Goal: Task Accomplishment & Management: Manage account settings

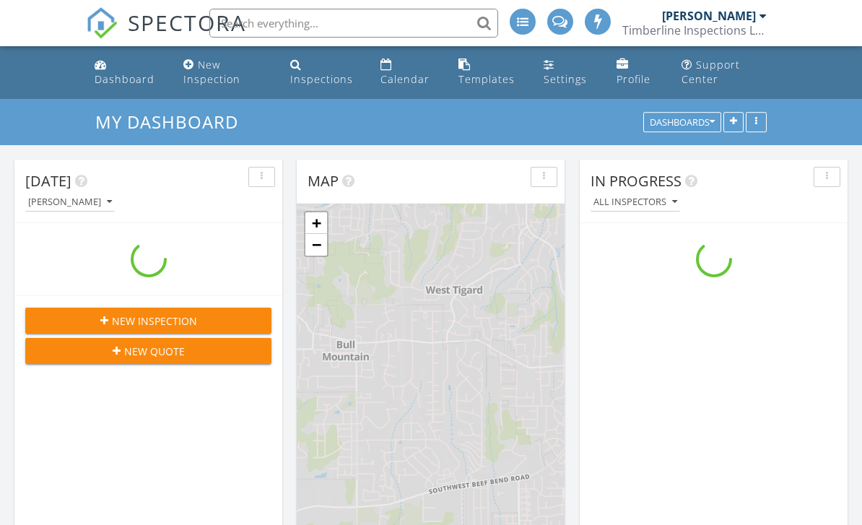
scroll to position [1315, 863]
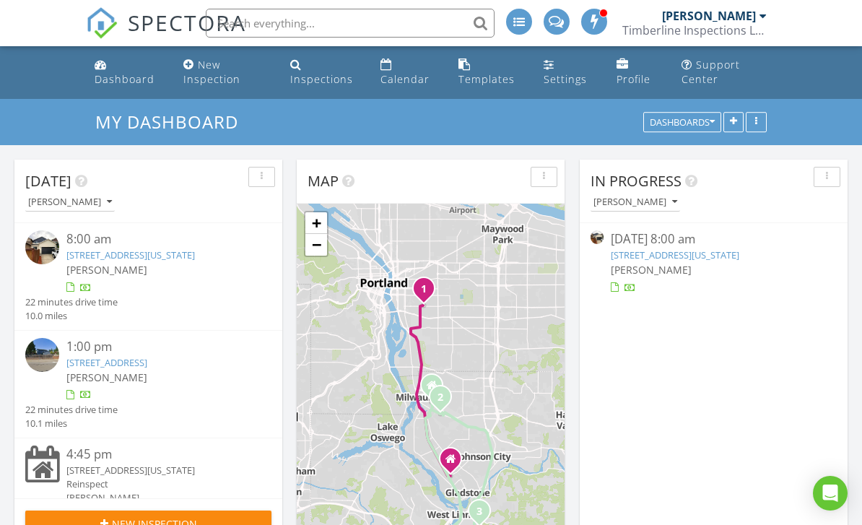
click at [195, 260] on link "19565 Hummingbird Loop, Oregon City, OR 97045" at bounding box center [130, 254] width 128 height 13
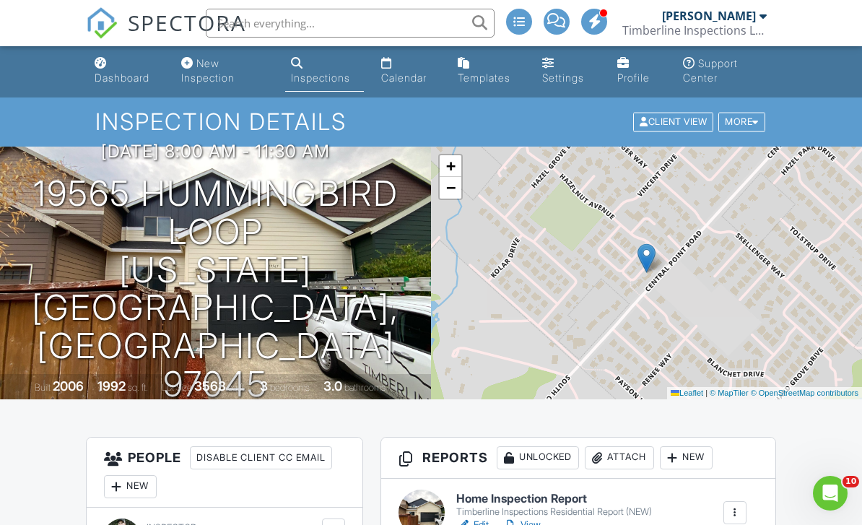
scroll to position [131, 0]
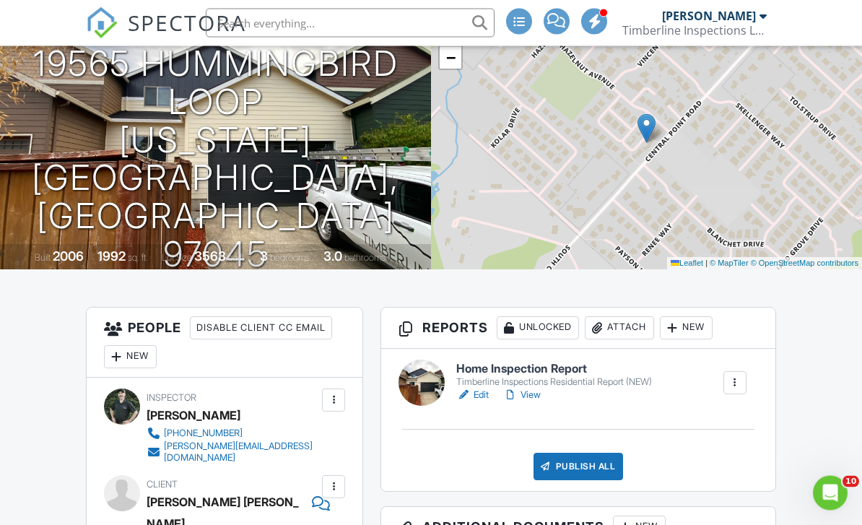
click at [580, 470] on div "Publish All" at bounding box center [578, 466] width 90 height 27
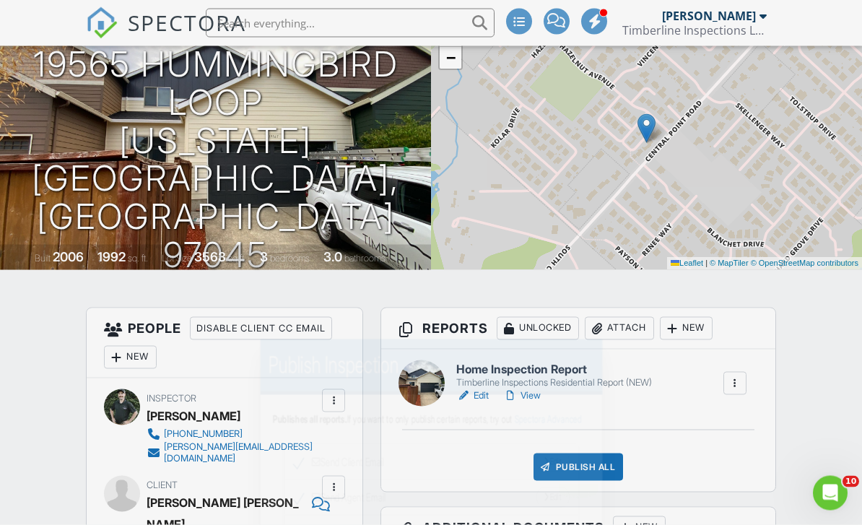
scroll to position [131, 0]
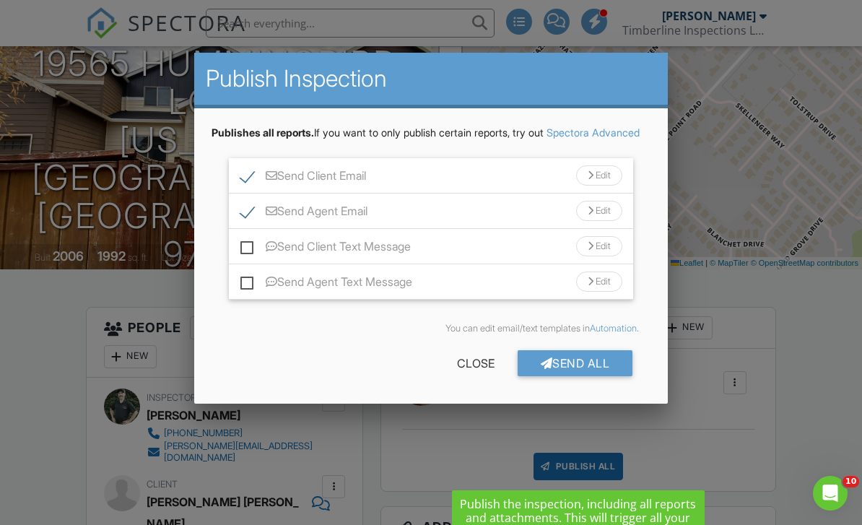
click at [598, 376] on div "Send All" at bounding box center [576, 363] width 116 height 26
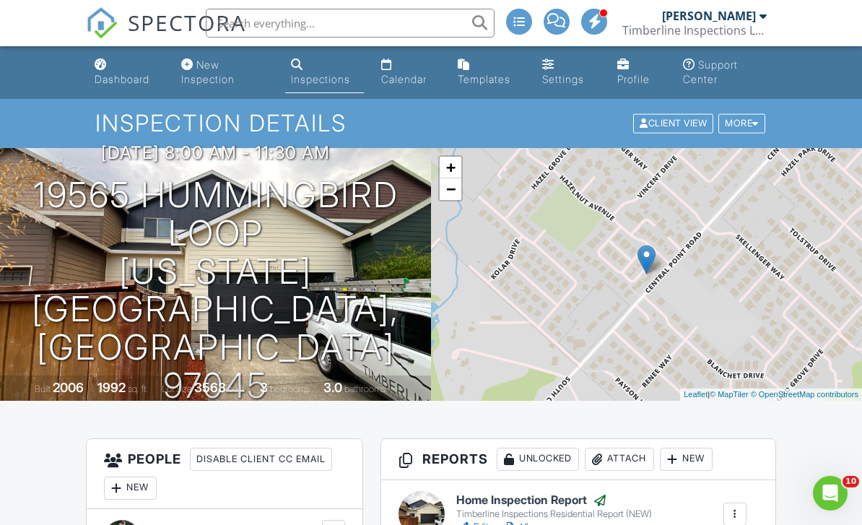
click at [121, 77] on div "Dashboard" at bounding box center [122, 79] width 55 height 12
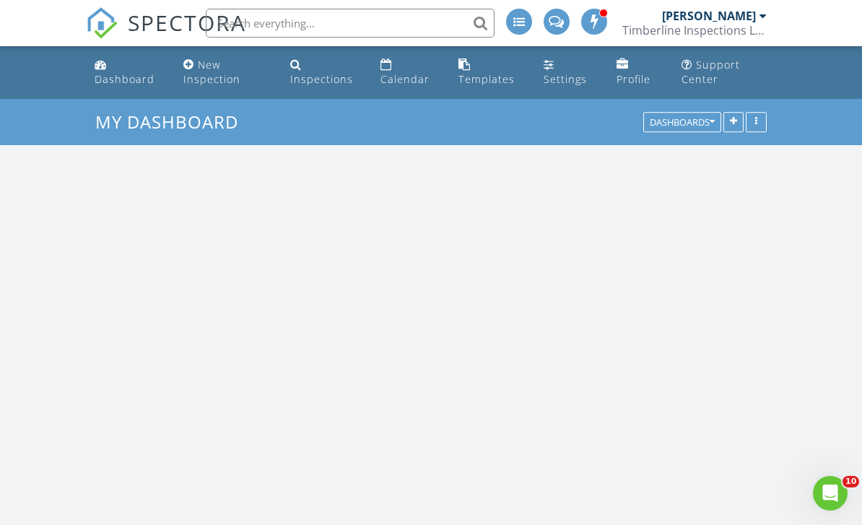
scroll to position [1315, 863]
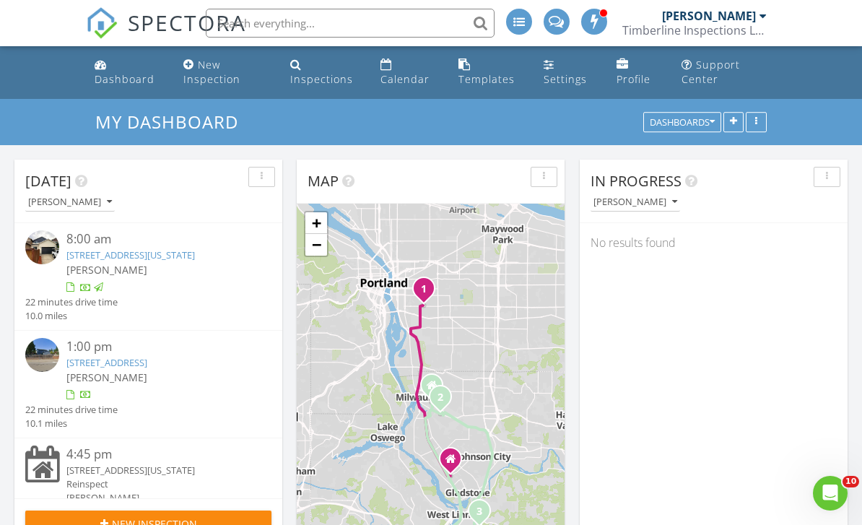
click at [217, 381] on div "[PERSON_NAME]" at bounding box center [158, 377] width 185 height 15
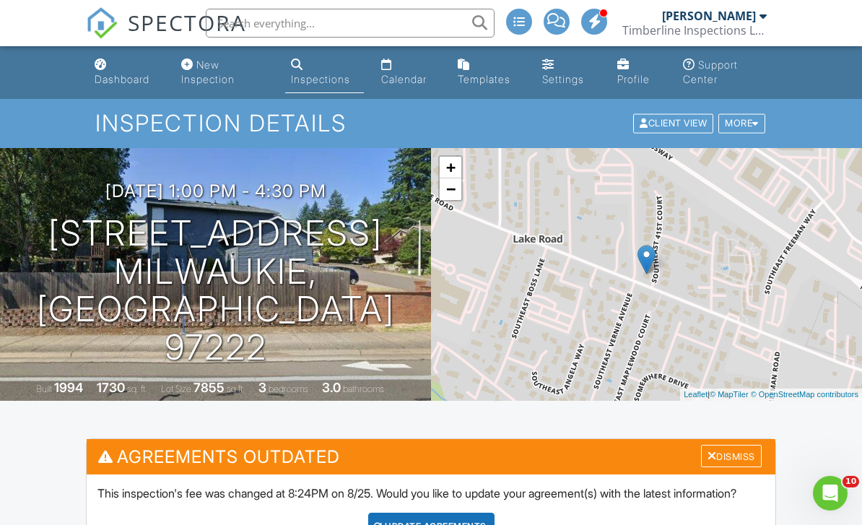
click at [108, 74] on div "Dashboard" at bounding box center [122, 79] width 55 height 12
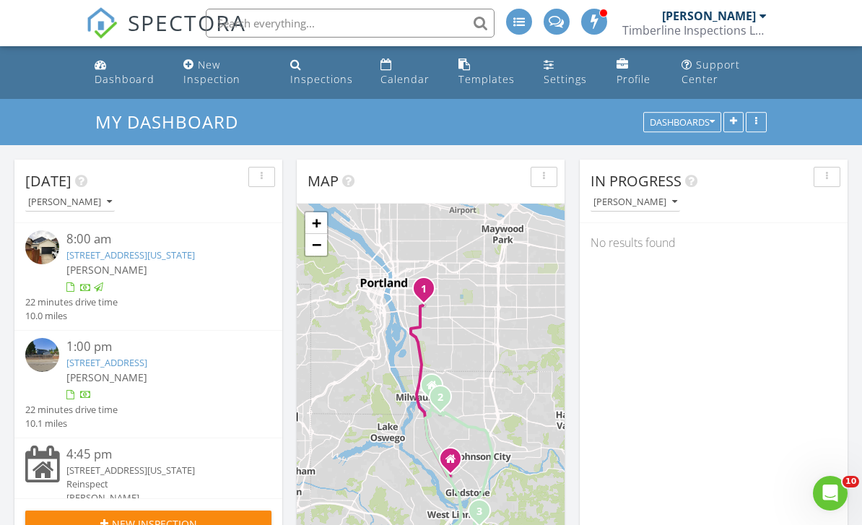
click at [195, 259] on link "[STREET_ADDRESS][US_STATE]" at bounding box center [130, 254] width 128 height 13
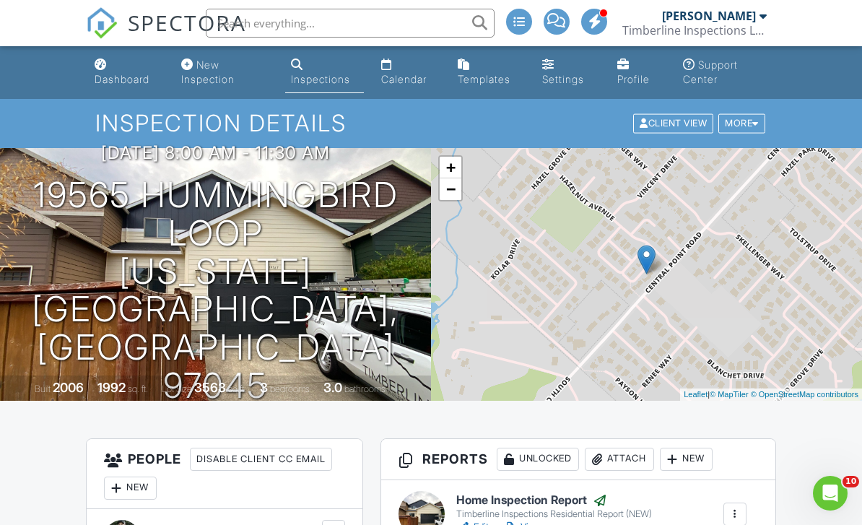
click at [104, 71] on link "Dashboard" at bounding box center [126, 72] width 75 height 41
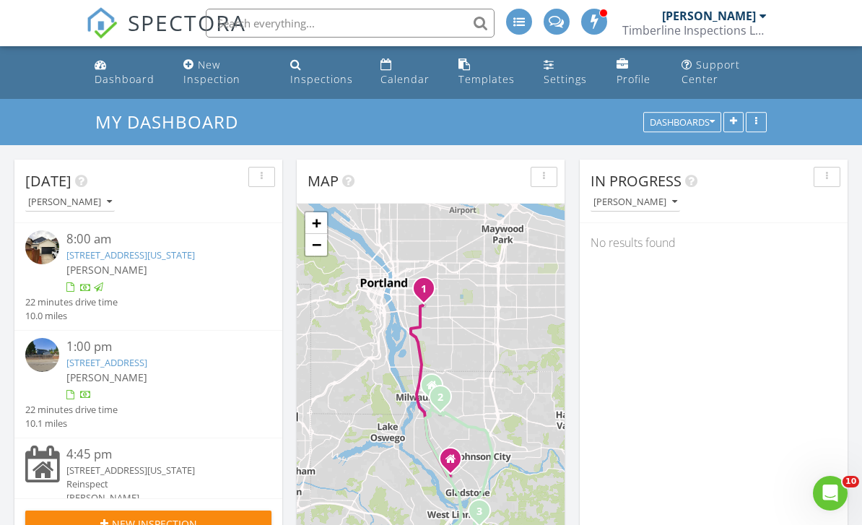
scroll to position [53, 0]
